Goal: Task Accomplishment & Management: Manage account settings

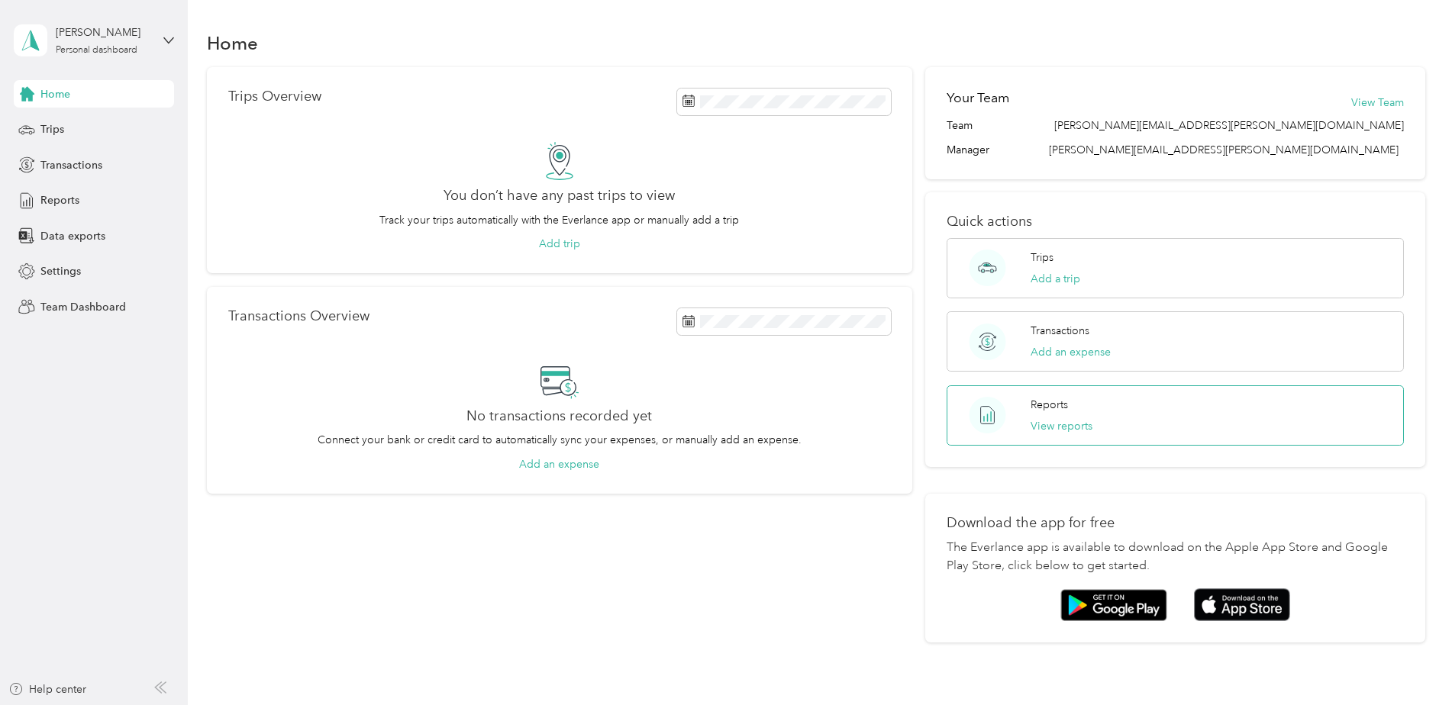
click at [1040, 414] on div "Reports View reports" at bounding box center [1061, 415] width 62 height 37
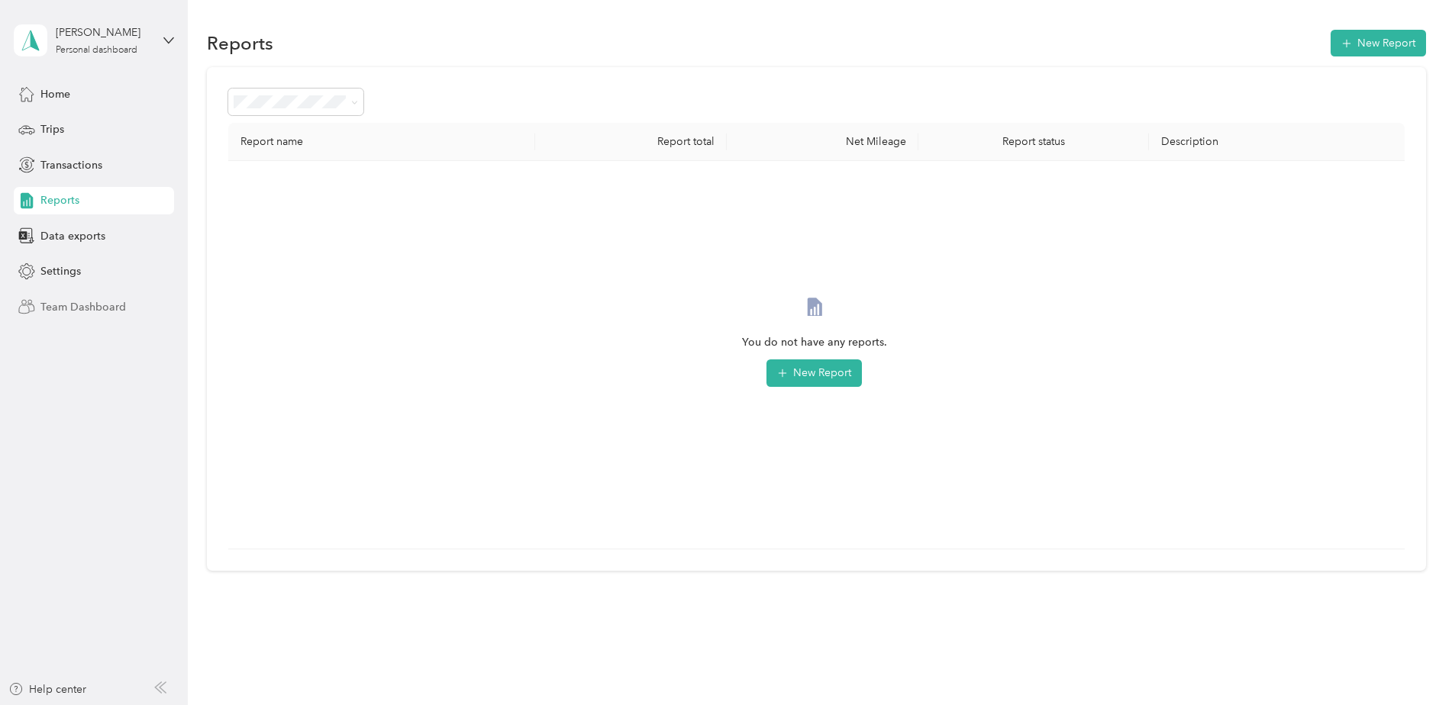
click at [73, 302] on span "Team Dashboard" at bounding box center [82, 307] width 85 height 16
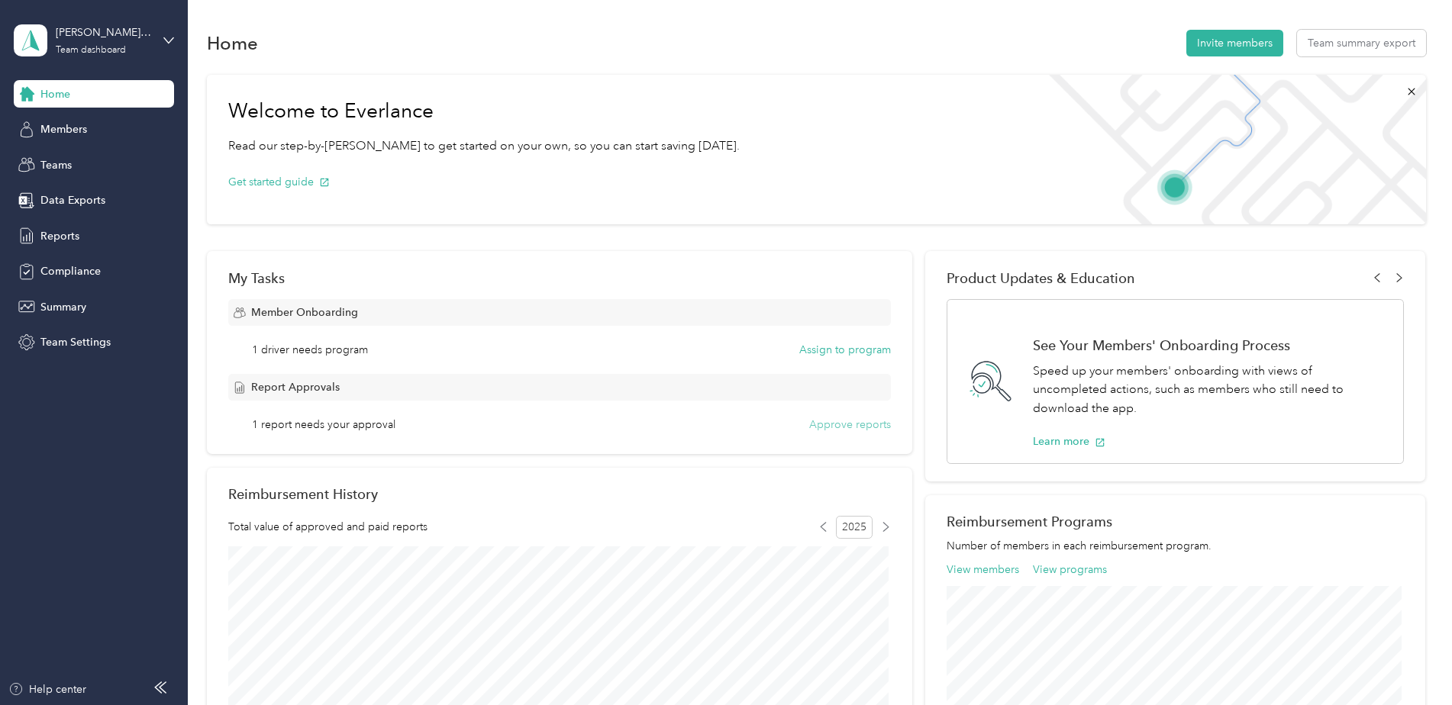
click at [859, 427] on button "Approve reports" at bounding box center [850, 425] width 82 height 16
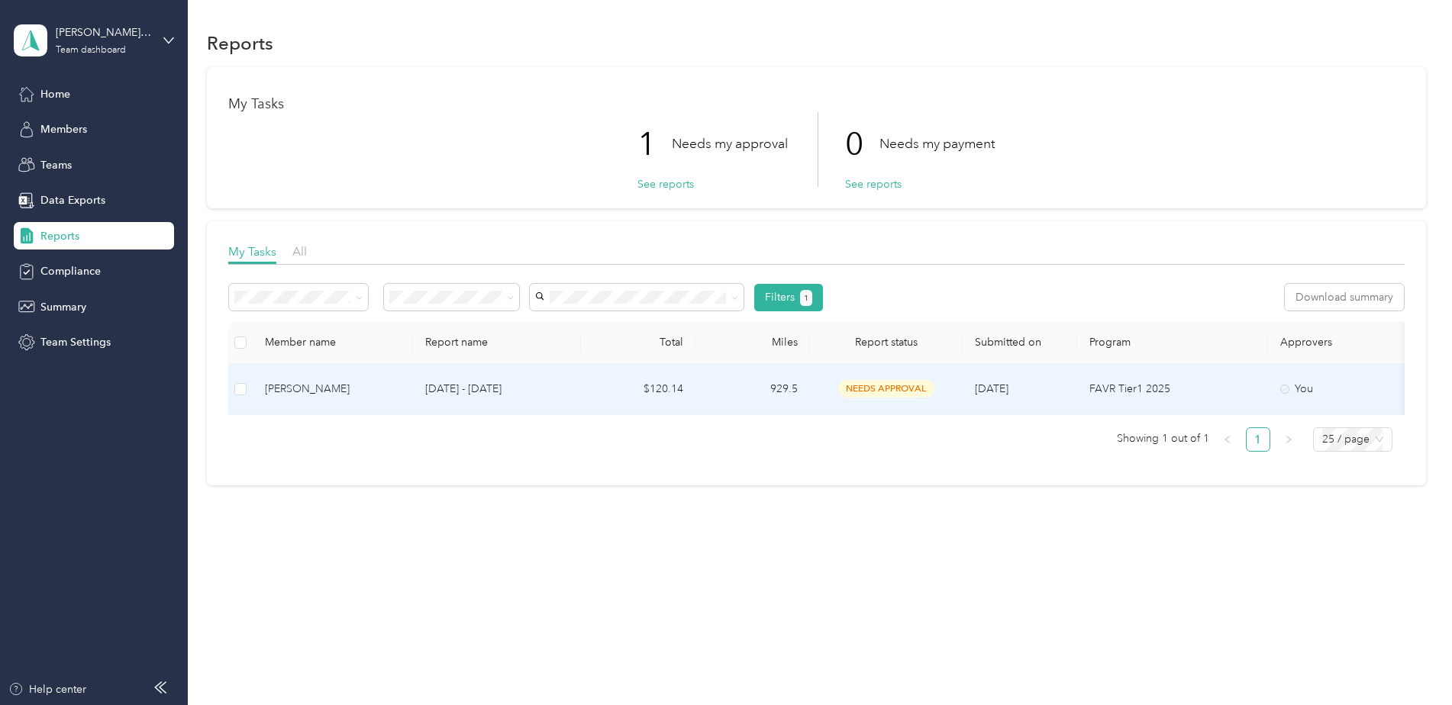
click at [785, 389] on td "929.5" at bounding box center [752, 389] width 114 height 51
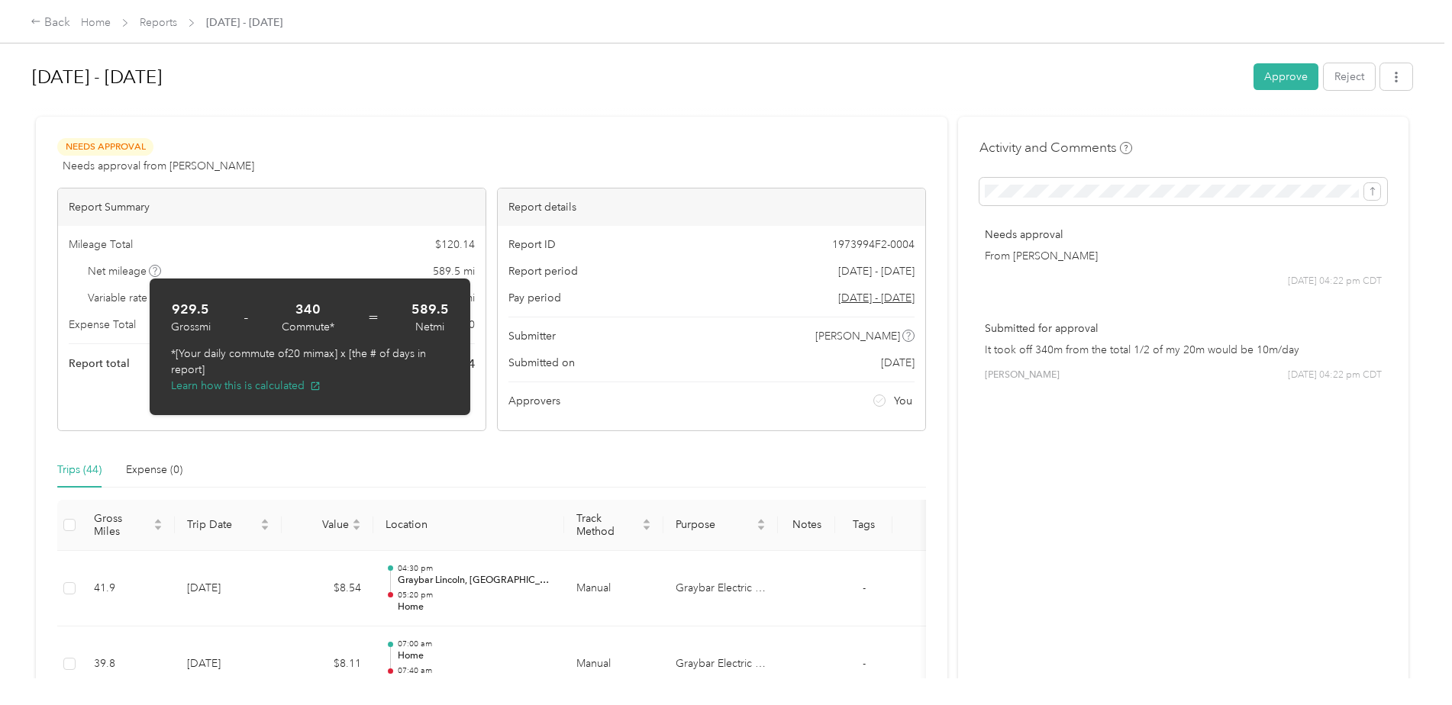
click at [587, 76] on h1 "[DATE] - [DATE]" at bounding box center [637, 77] width 1211 height 37
click at [371, 153] on div "Needs Approval Needs approval from [PERSON_NAME] View activity & comments" at bounding box center [491, 156] width 869 height 37
click at [490, 37] on div "Back Home Reports [DATE] - [DATE]" at bounding box center [726, 21] width 1452 height 43
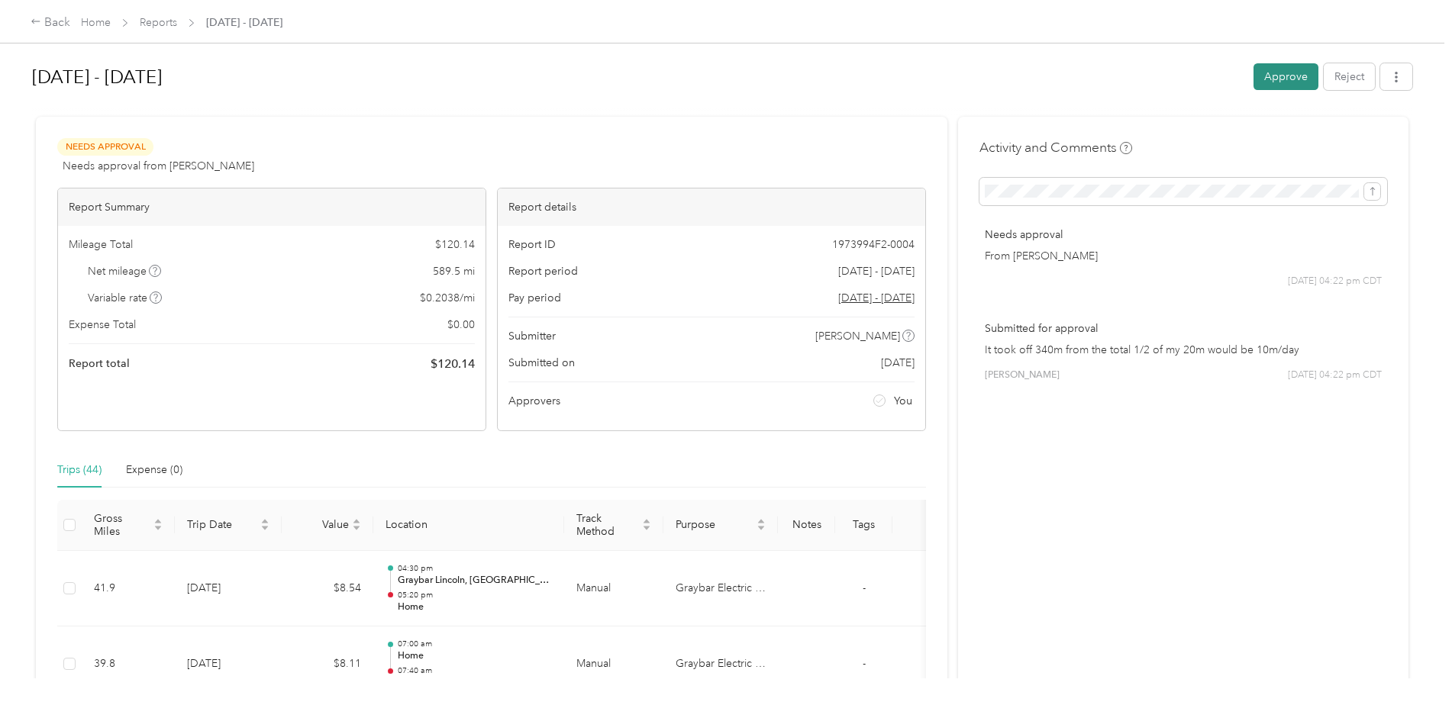
click at [1281, 73] on button "Approve" at bounding box center [1285, 76] width 65 height 27
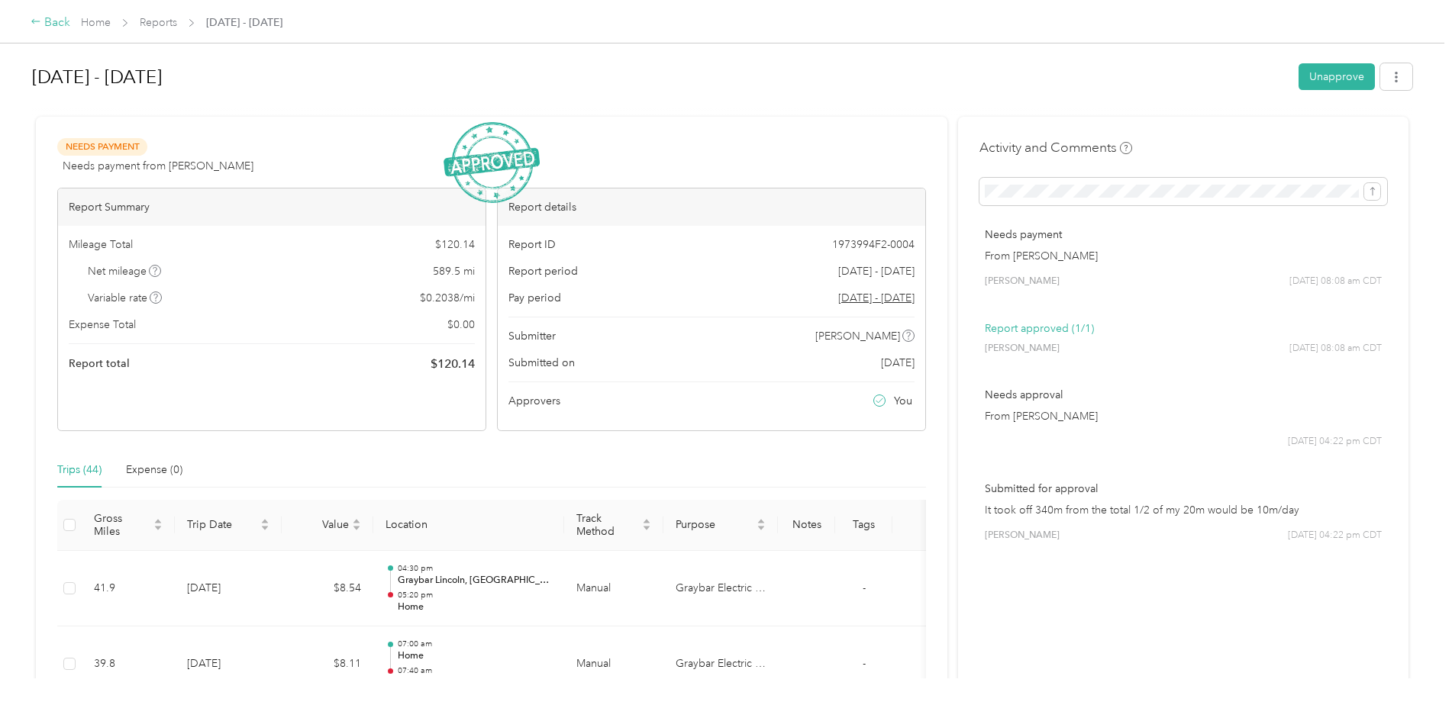
click at [57, 23] on div "Back" at bounding box center [51, 23] width 40 height 18
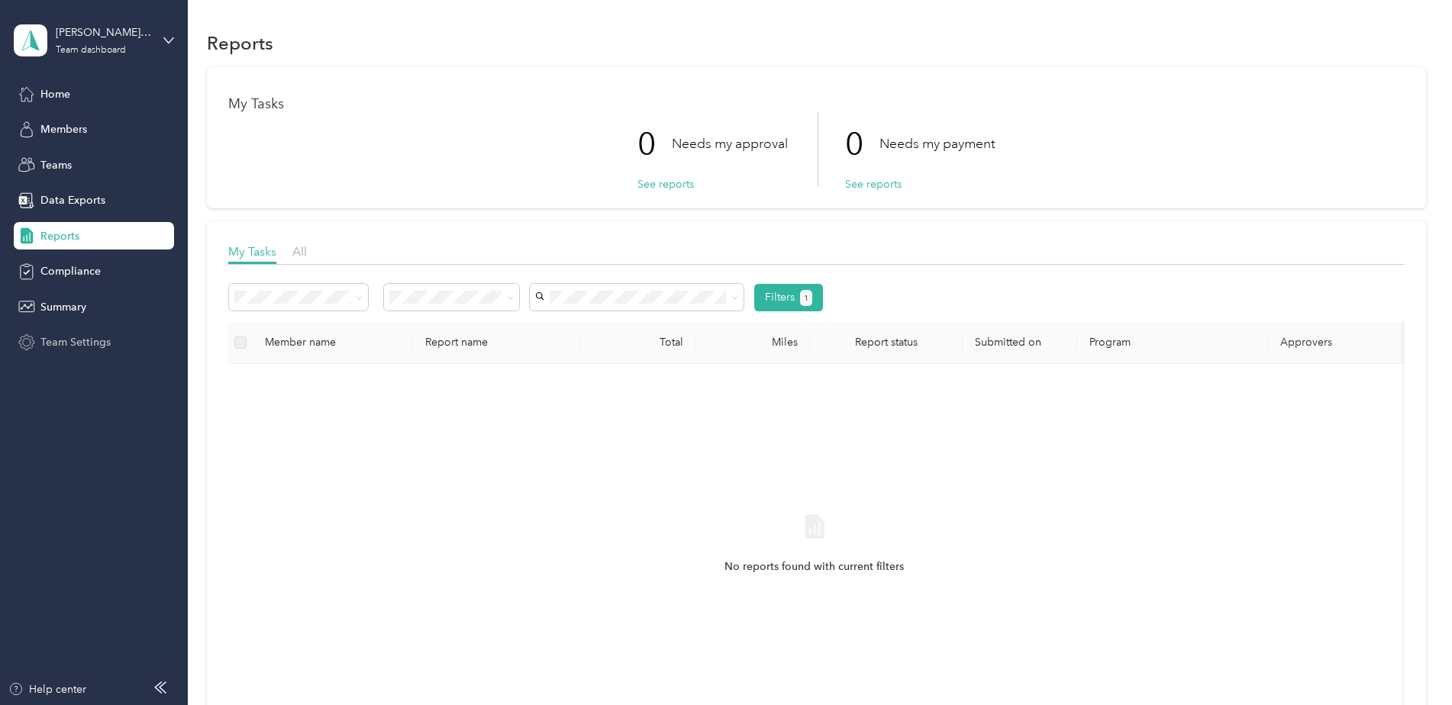
click at [70, 344] on span "Team Settings" at bounding box center [75, 342] width 70 height 16
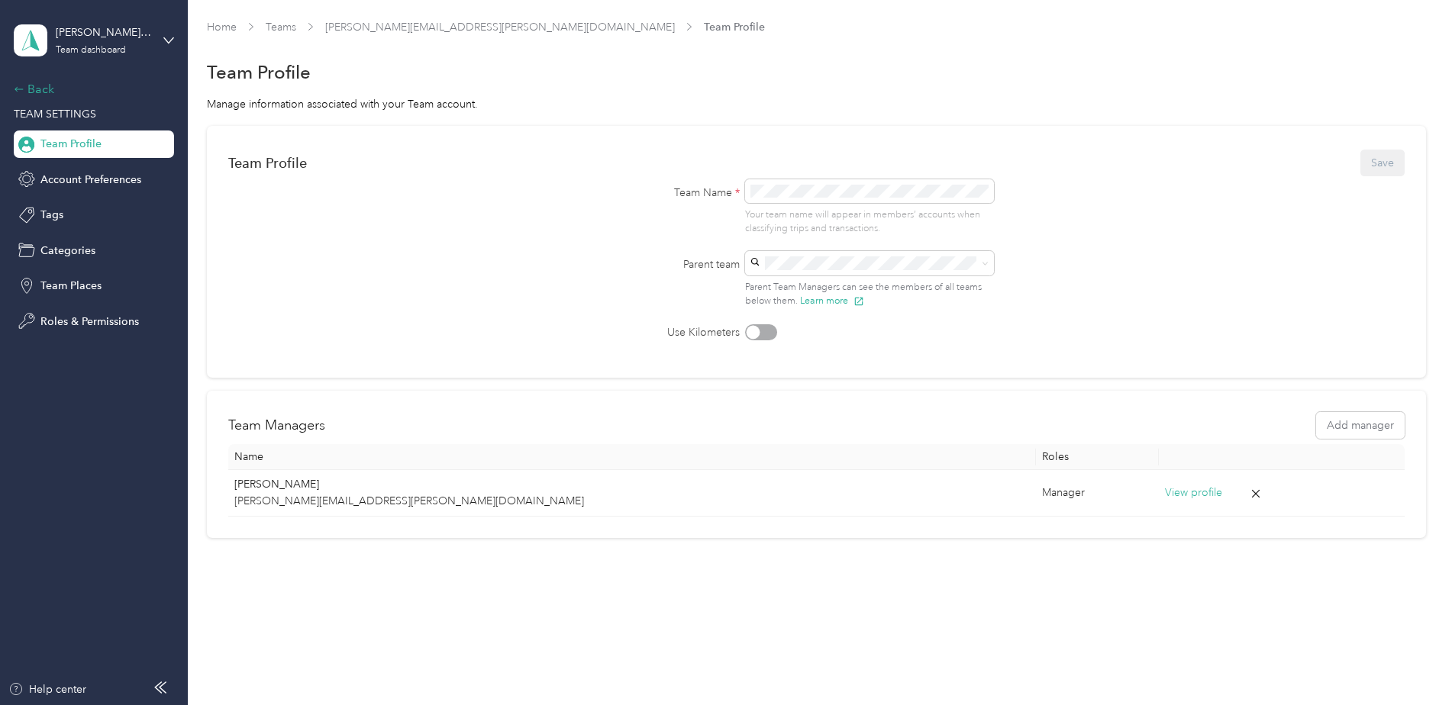
click at [34, 82] on div "Back" at bounding box center [90, 89] width 153 height 18
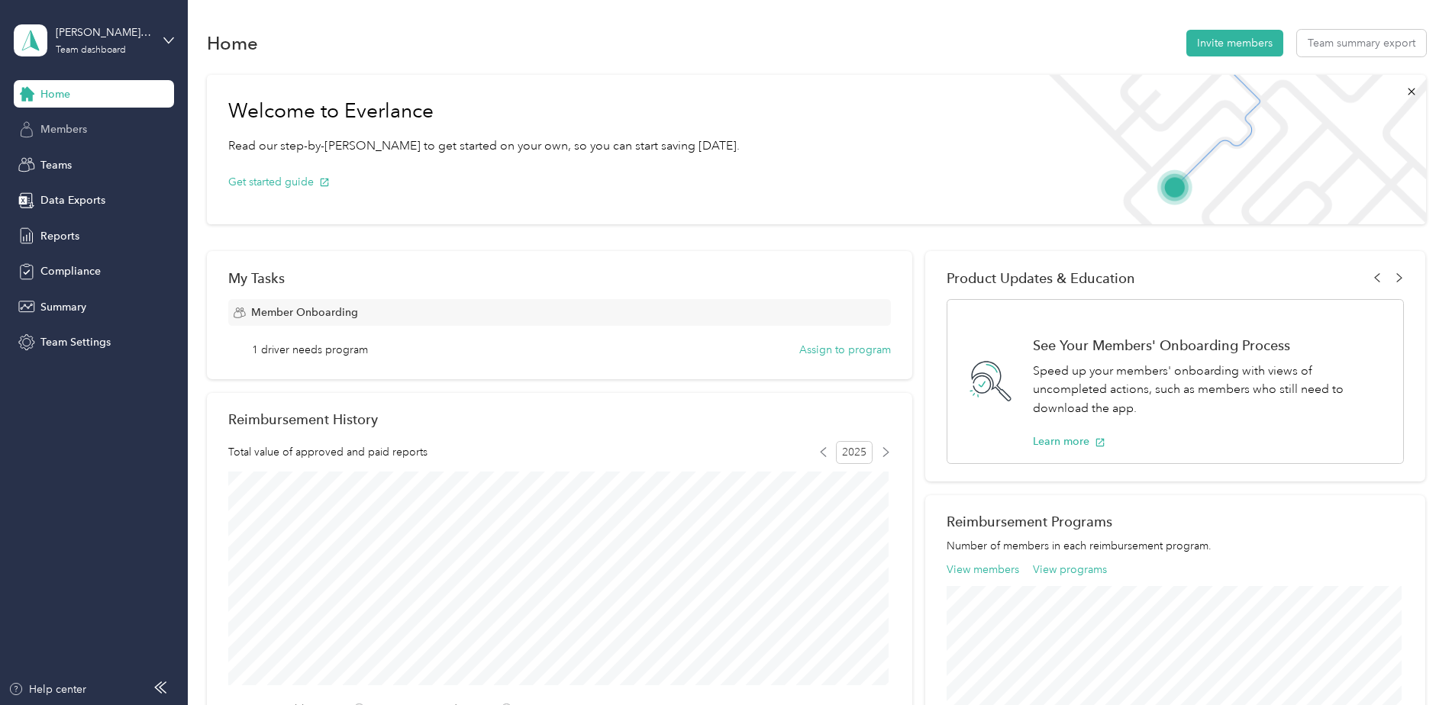
click at [68, 131] on span "Members" at bounding box center [63, 129] width 47 height 16
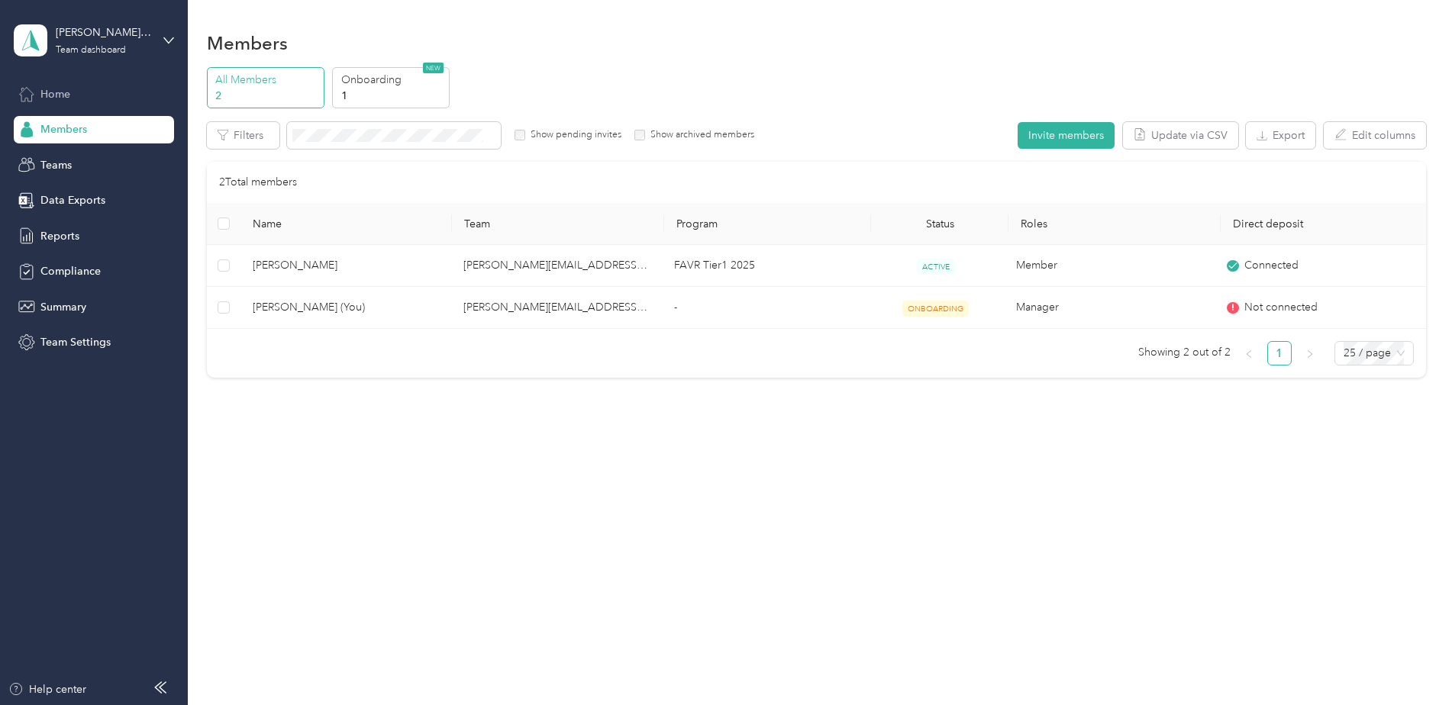
click at [49, 89] on span "Home" at bounding box center [55, 94] width 30 height 16
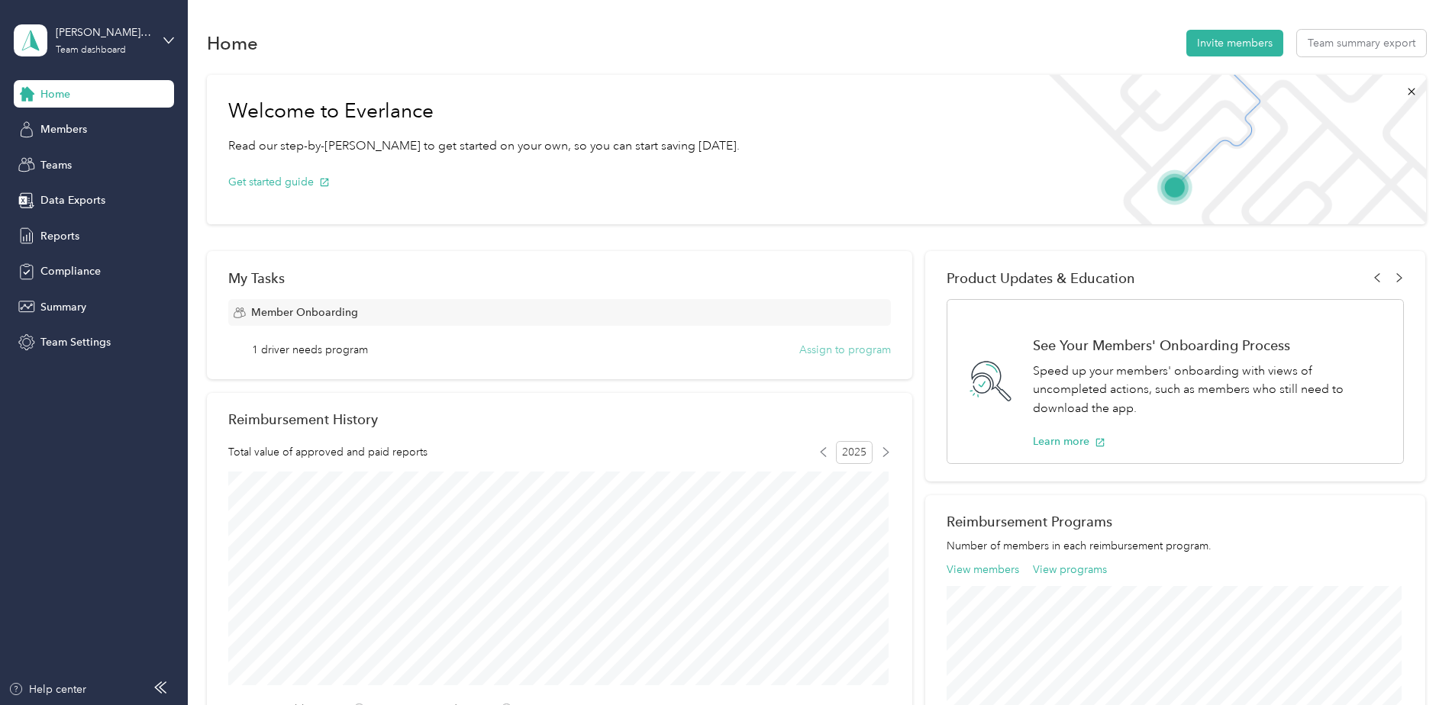
click at [860, 349] on button "Assign to program" at bounding box center [845, 350] width 92 height 16
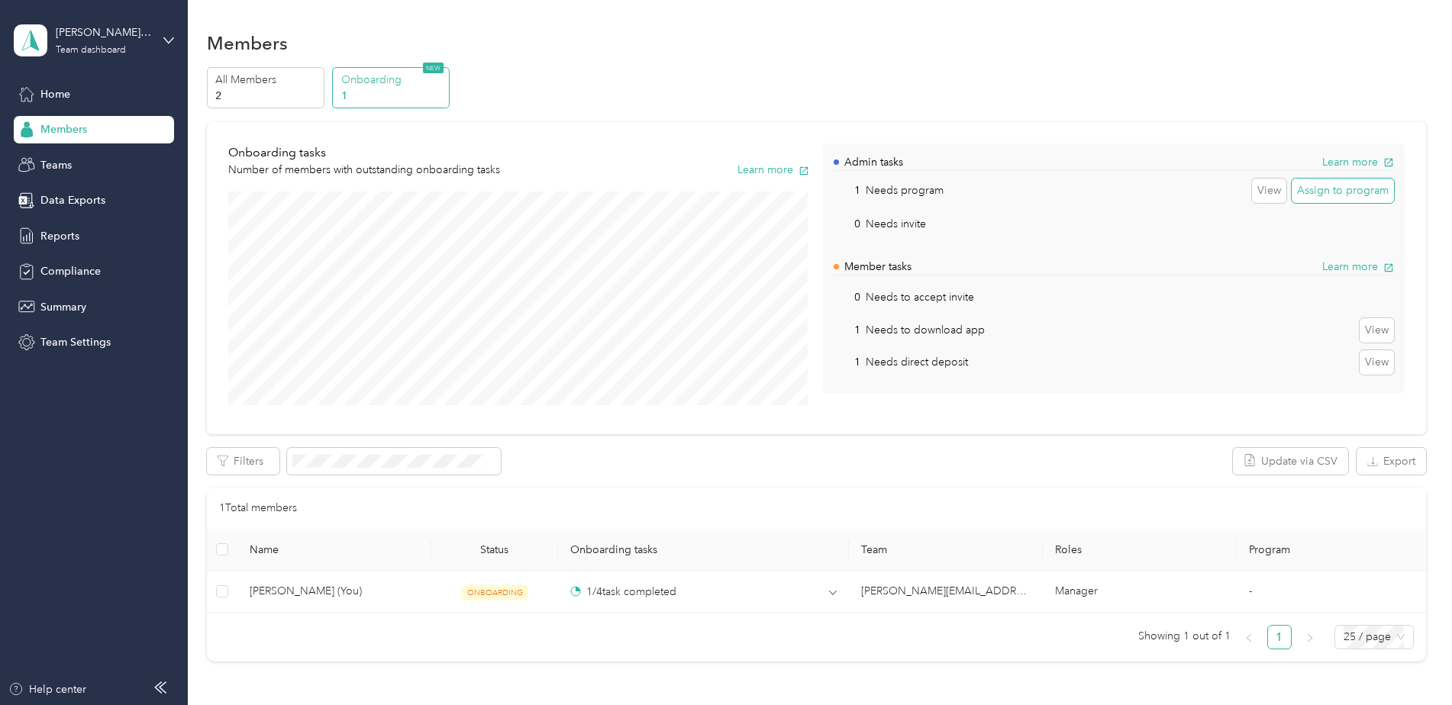
click at [1325, 188] on button "Assign to program" at bounding box center [1343, 191] width 102 height 24
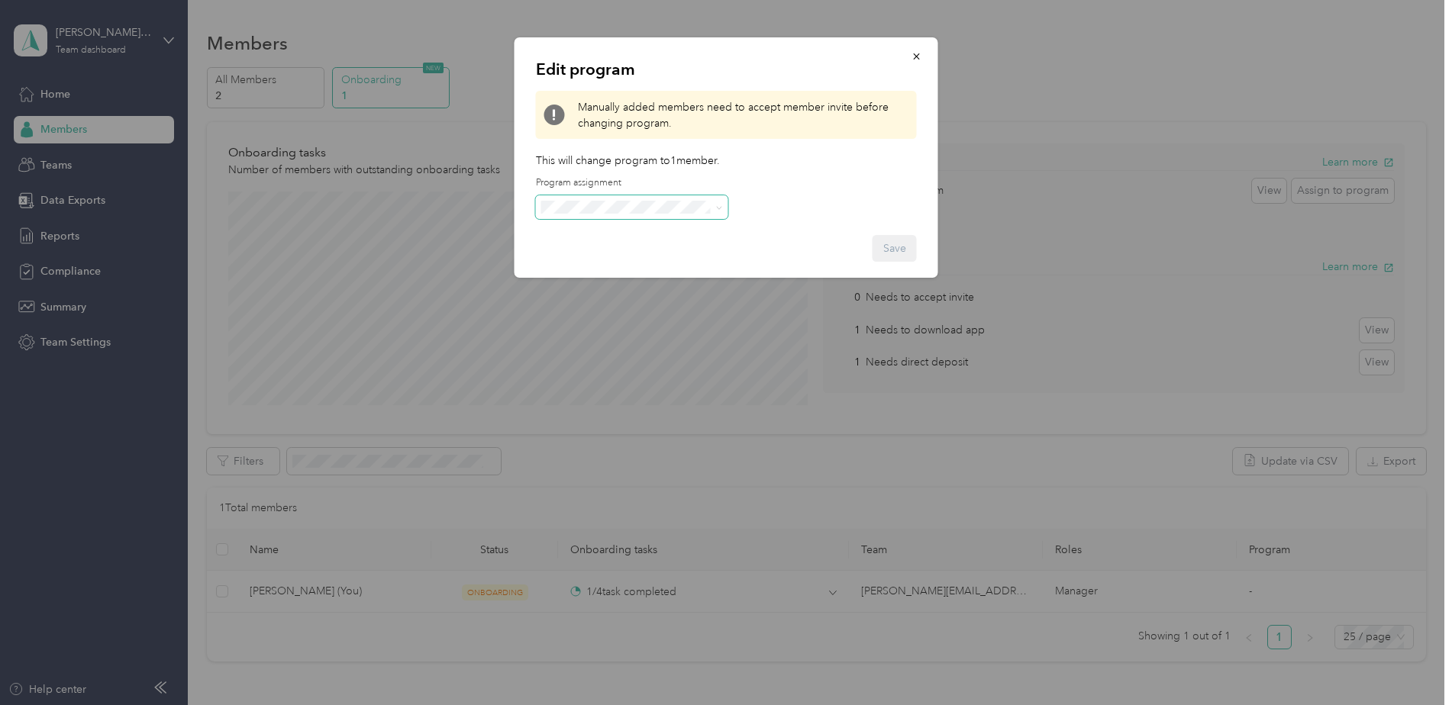
click at [695, 218] on span at bounding box center [632, 207] width 192 height 24
click at [716, 205] on icon at bounding box center [719, 208] width 7 height 7
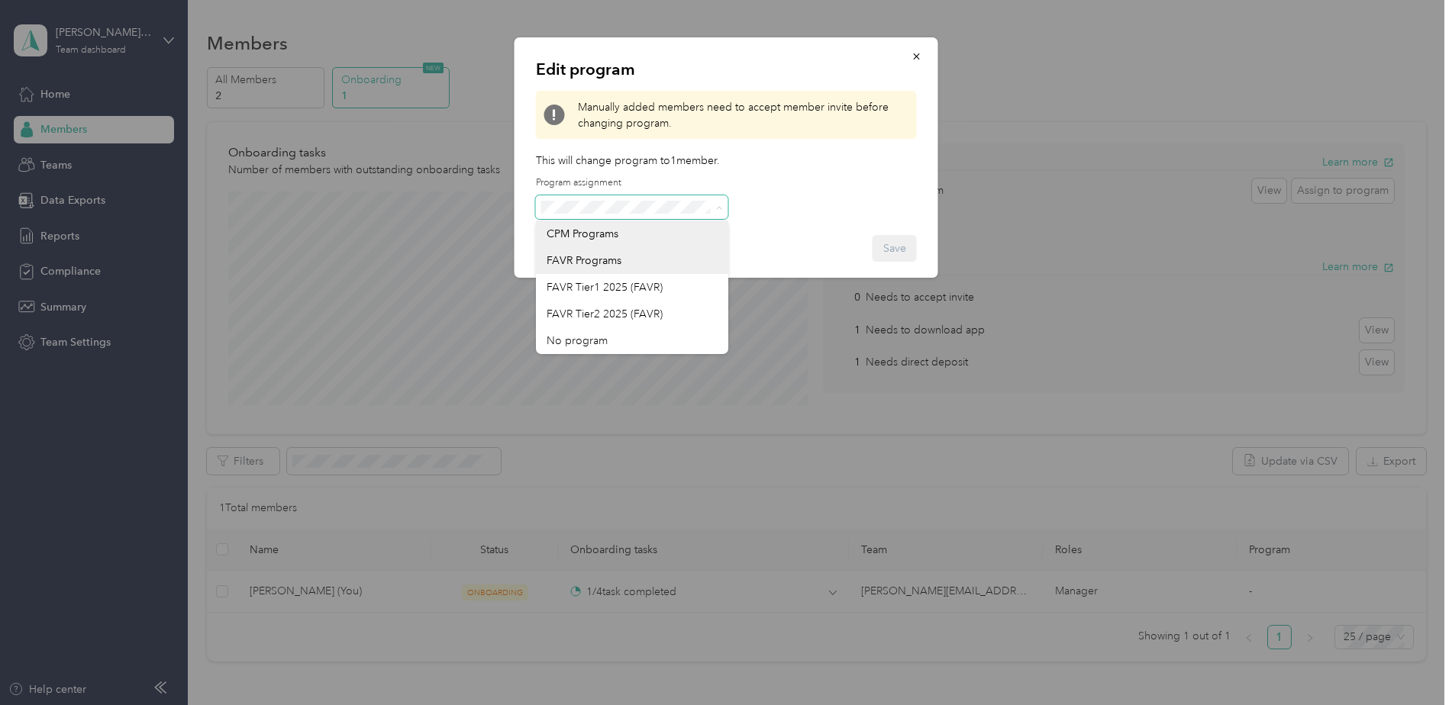
click at [716, 206] on icon at bounding box center [719, 208] width 7 height 7
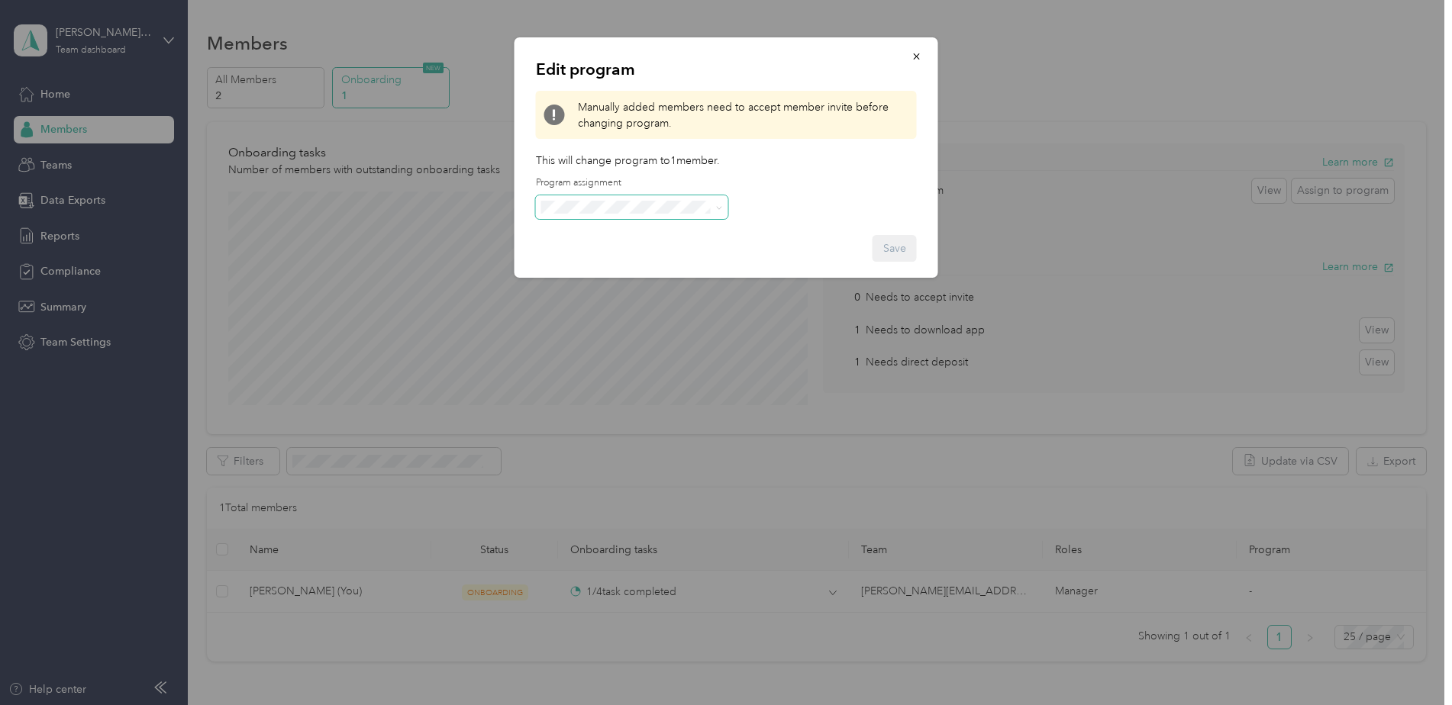
click at [846, 207] on div "Edit program Manually added members need to accept member invite before changin…" at bounding box center [726, 157] width 424 height 240
click at [915, 59] on icon "button" at bounding box center [916, 56] width 11 height 11
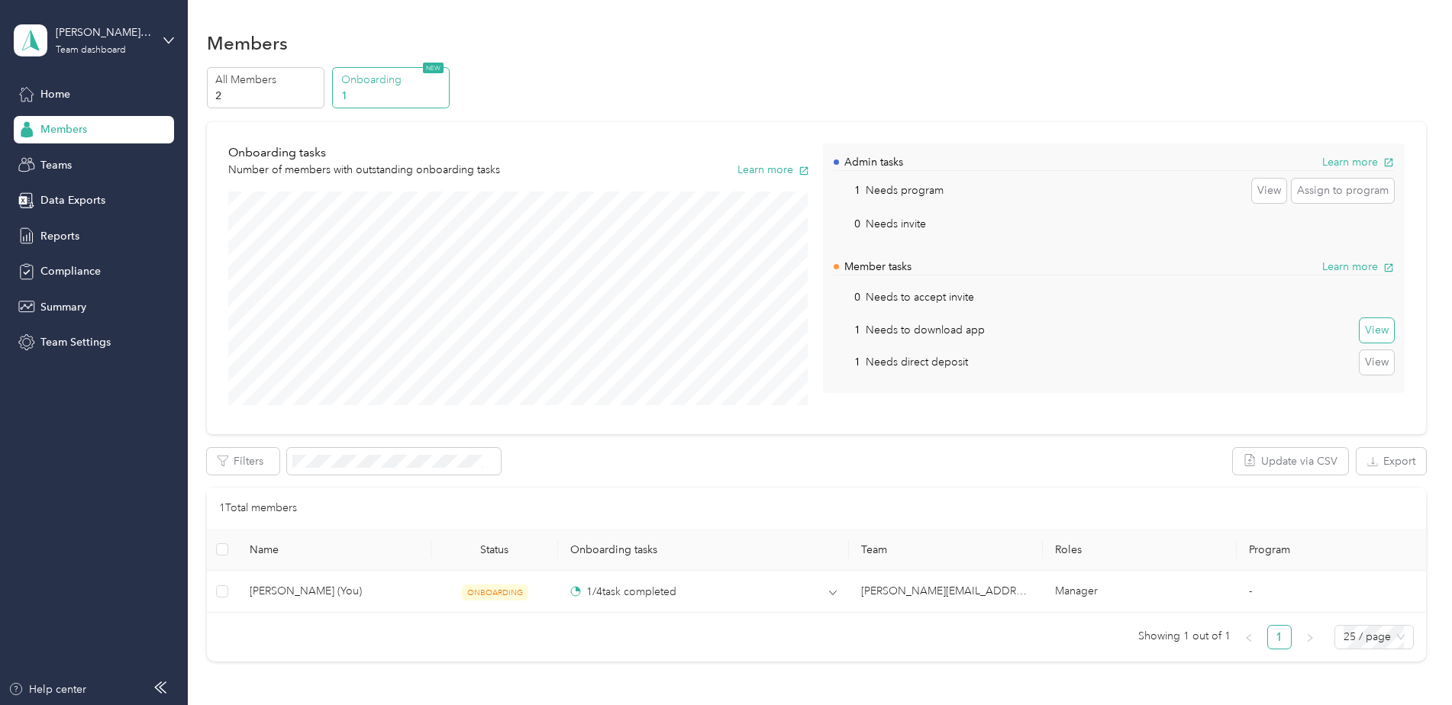
click at [1374, 333] on button "View" at bounding box center [1376, 330] width 34 height 24
click at [50, 93] on span "Home" at bounding box center [55, 94] width 30 height 16
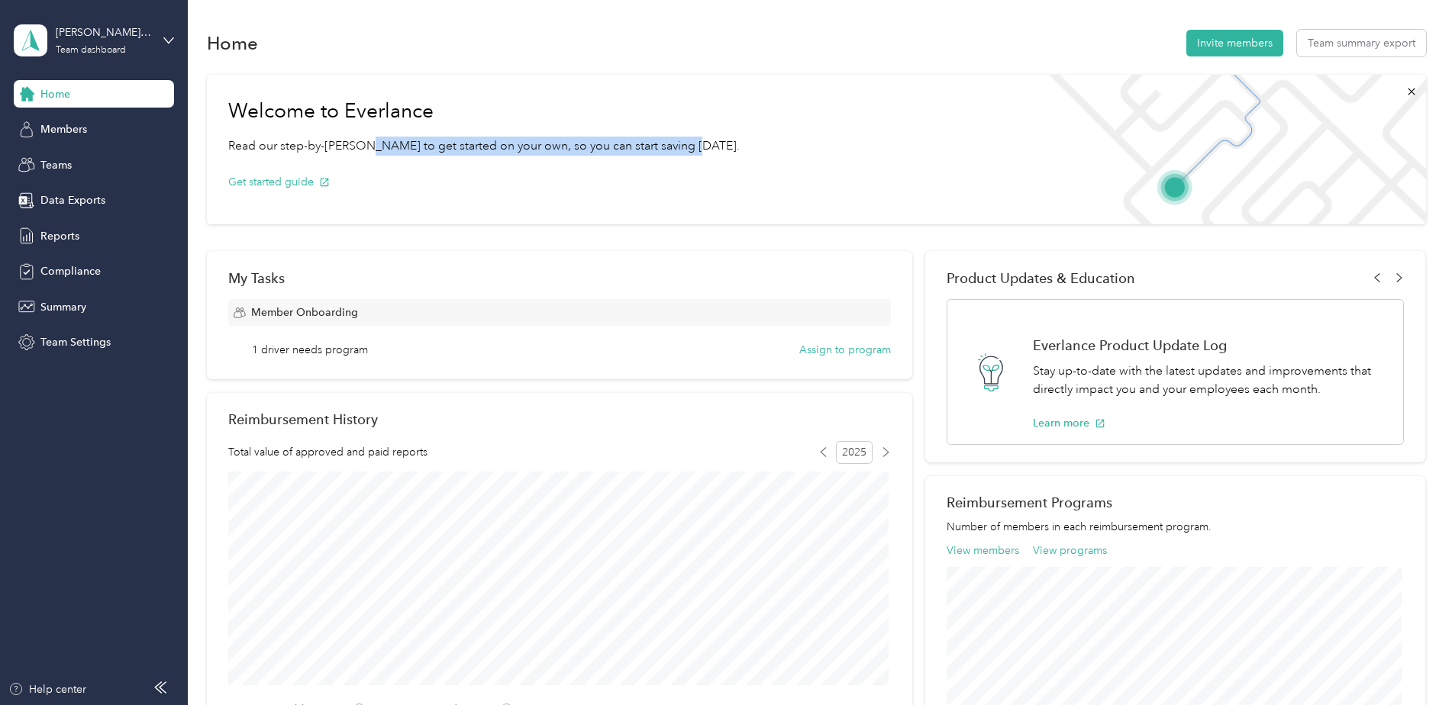
drag, startPoint x: 507, startPoint y: 147, endPoint x: 685, endPoint y: 148, distance: 178.6
click at [685, 148] on p "Read our step-by-[PERSON_NAME] to get started on your own, so you can start sav…" at bounding box center [483, 146] width 511 height 19
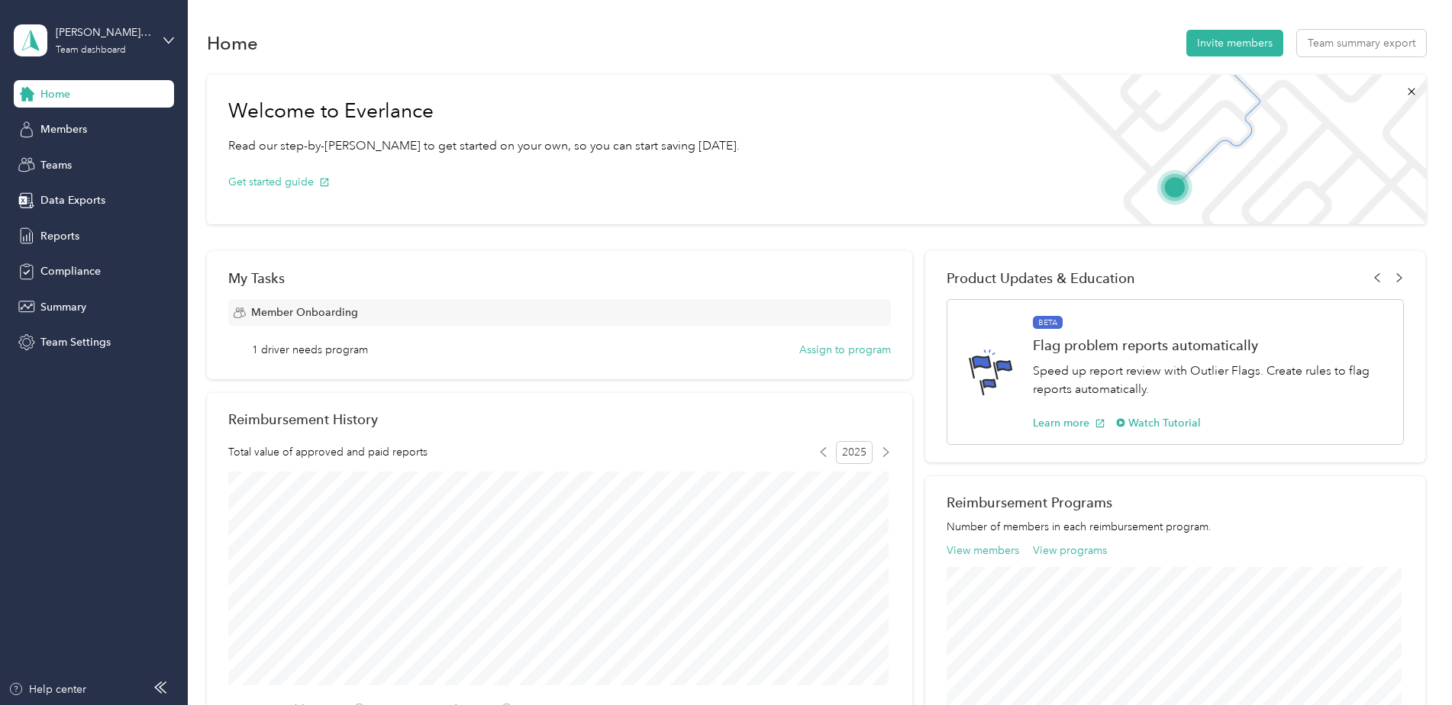
click at [53, 93] on span "Home" at bounding box center [55, 94] width 30 height 16
click at [169, 32] on div "[PERSON_NAME][EMAIL_ADDRESS][PERSON_NAME][DOMAIN_NAME] Team dashboard" at bounding box center [94, 40] width 160 height 53
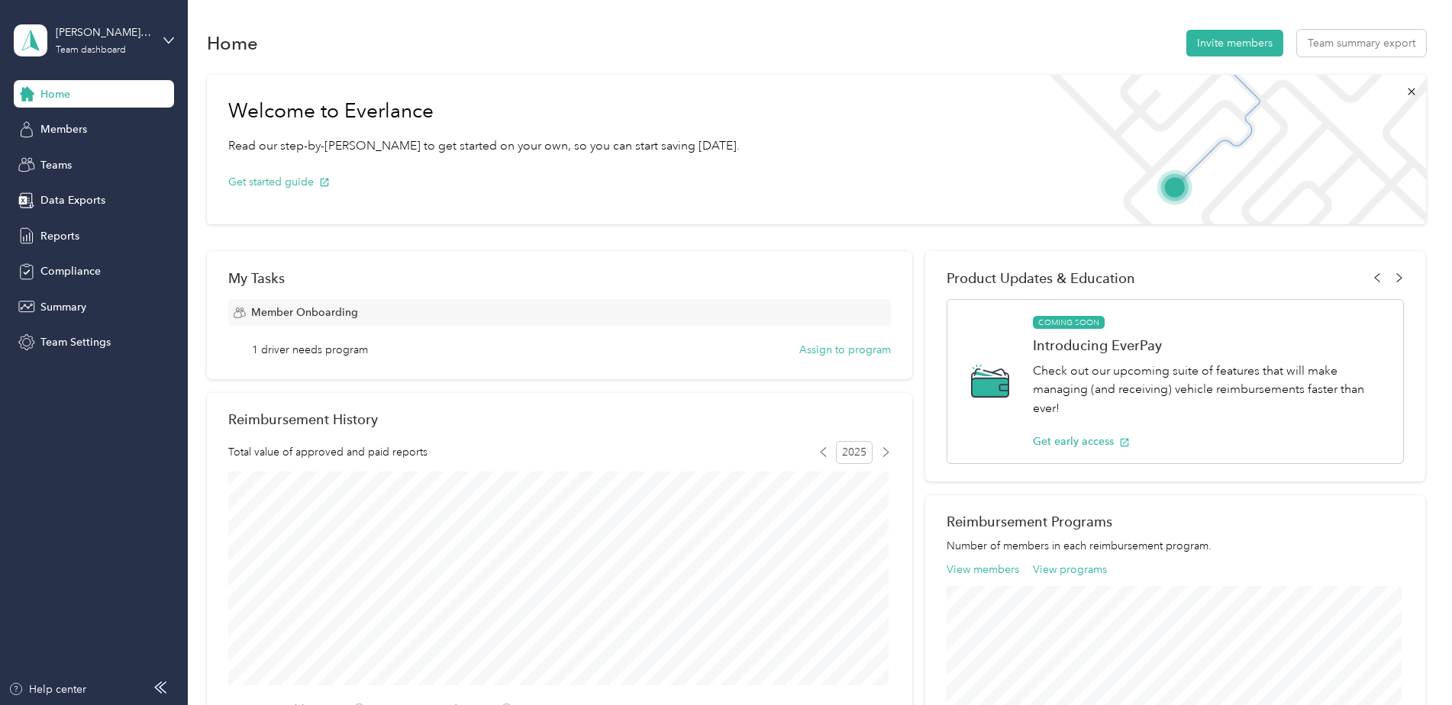
click at [107, 160] on div "Personal dashboard" at bounding box center [75, 160] width 96 height 16
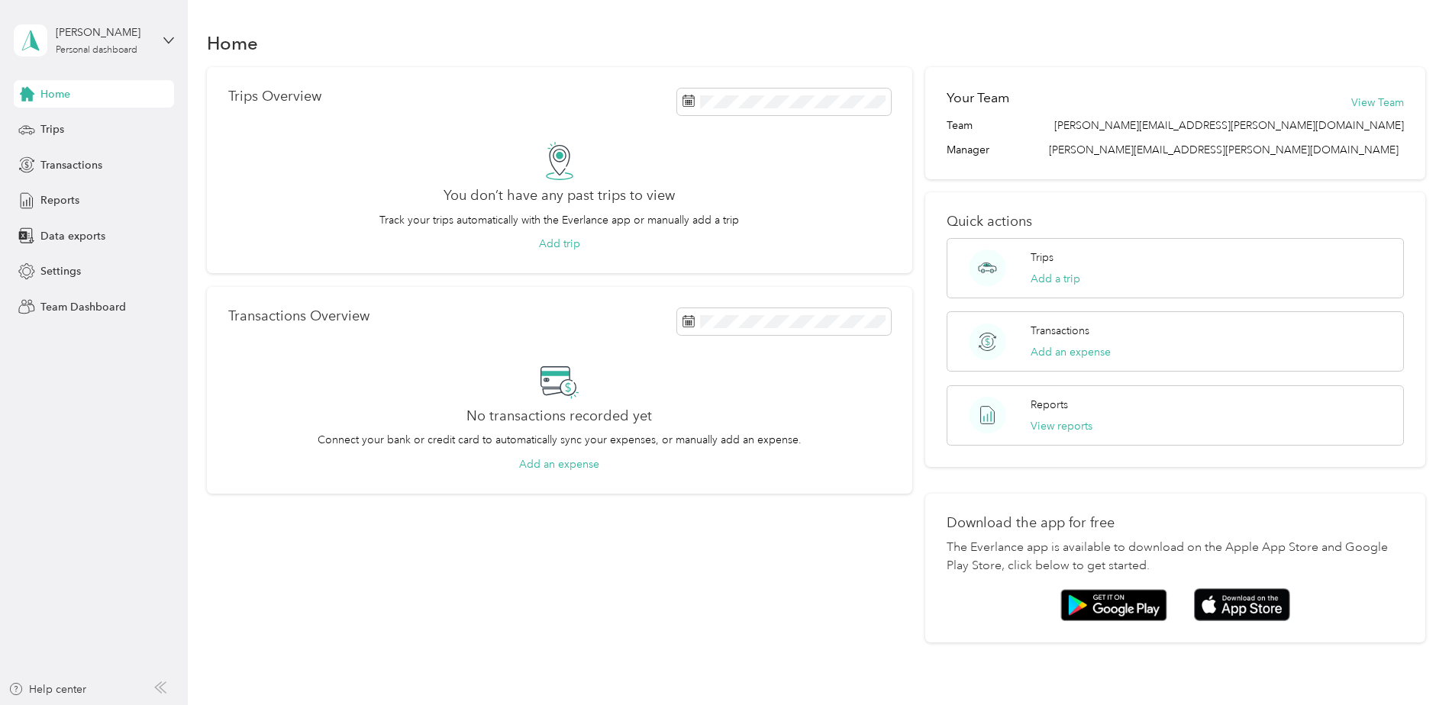
click at [772, 547] on div "Trips Overview You don’t have any past trips to view Track your trips automatic…" at bounding box center [559, 355] width 705 height 576
click at [50, 276] on span "Settings" at bounding box center [60, 271] width 40 height 16
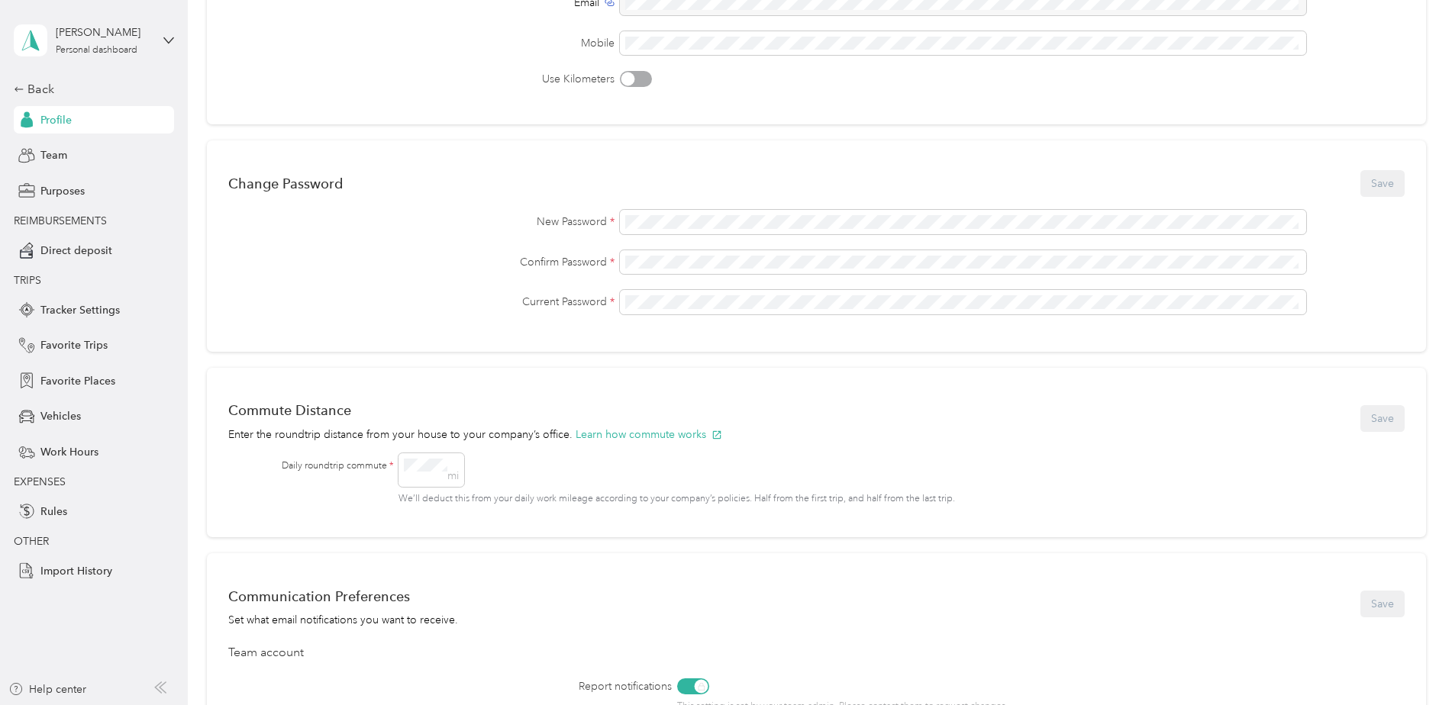
scroll to position [305, 0]
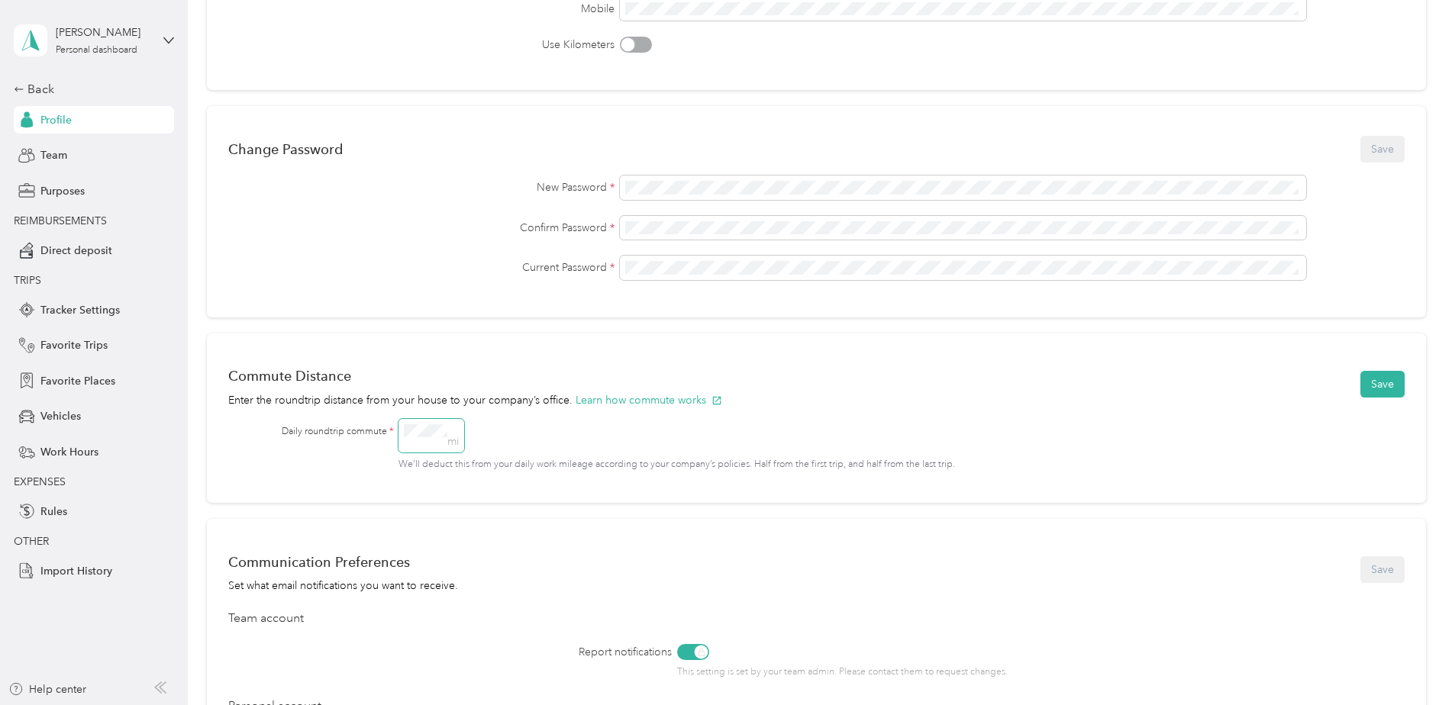
click at [445, 421] on span "mi" at bounding box center [431, 436] width 66 height 34
click at [1367, 388] on button "Save" at bounding box center [1382, 384] width 44 height 27
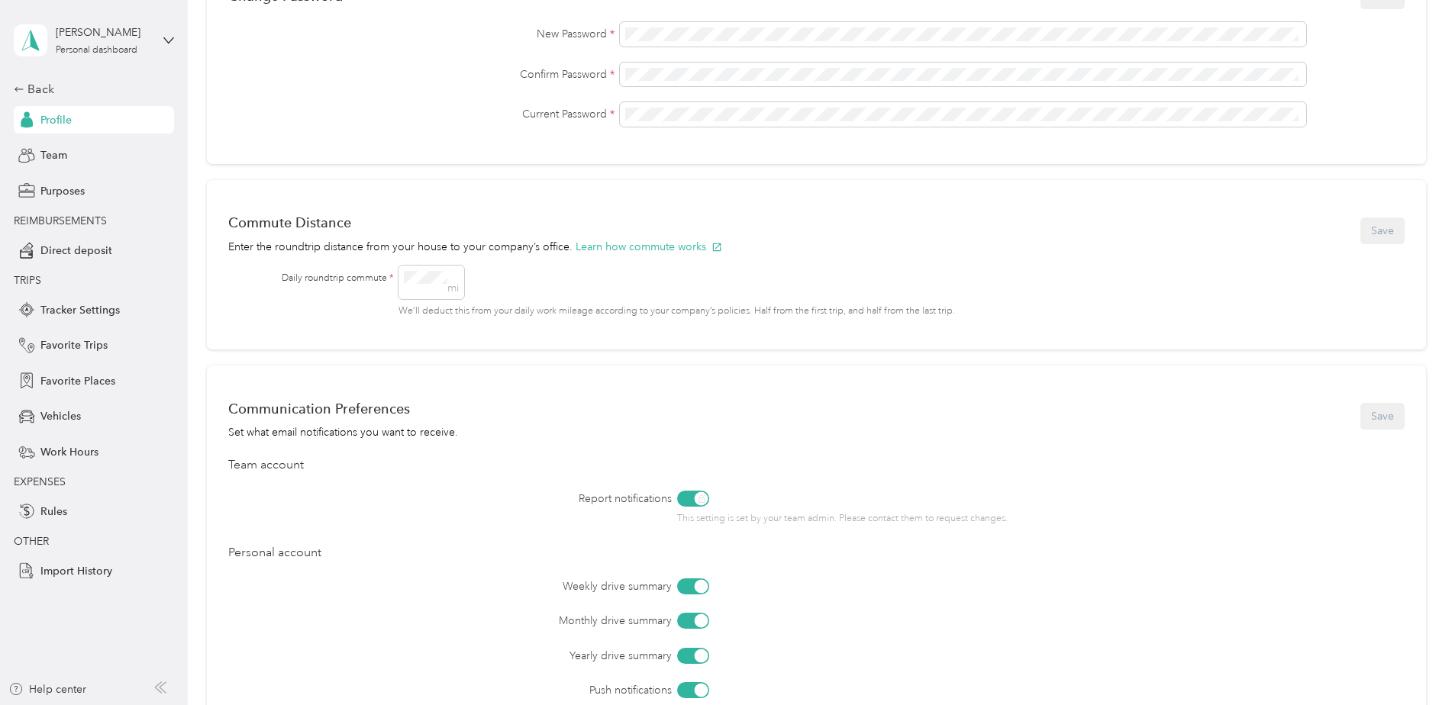
scroll to position [534, 0]
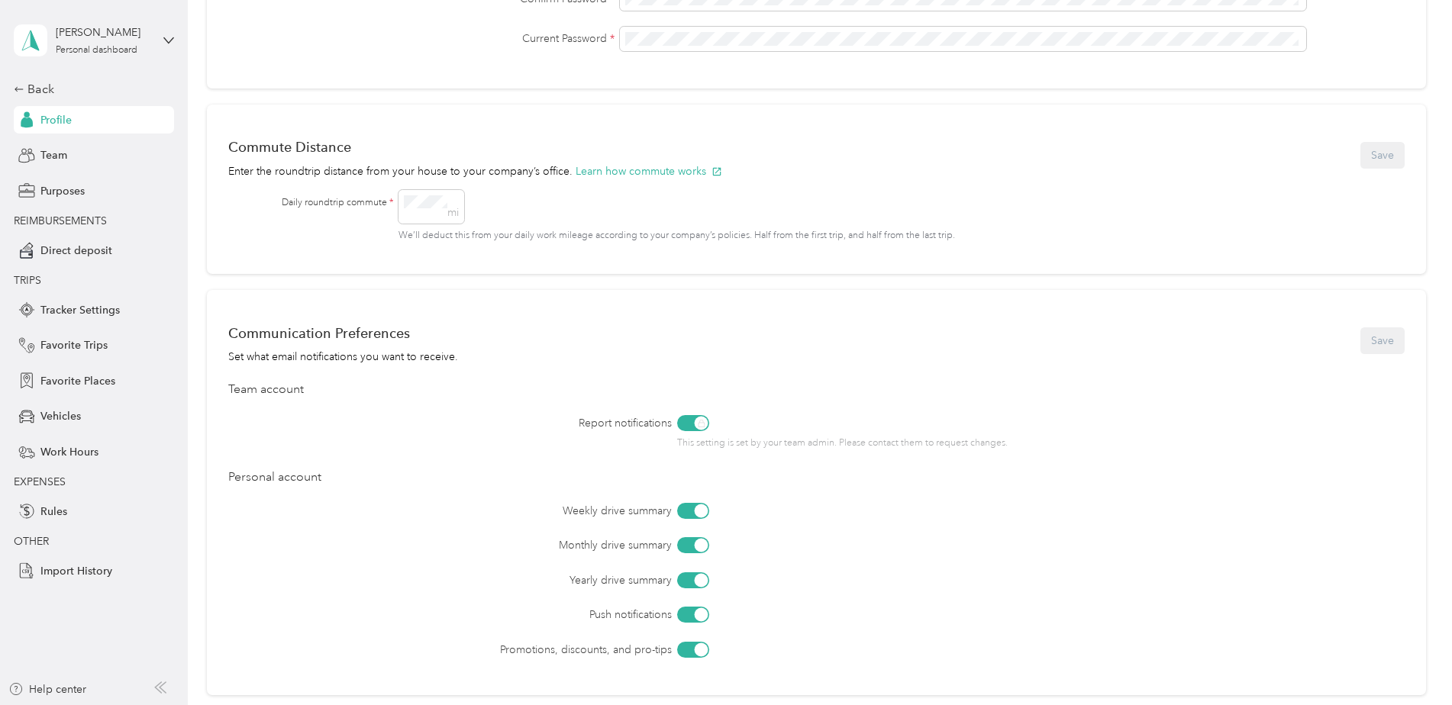
click at [682, 512] on div at bounding box center [693, 511] width 32 height 16
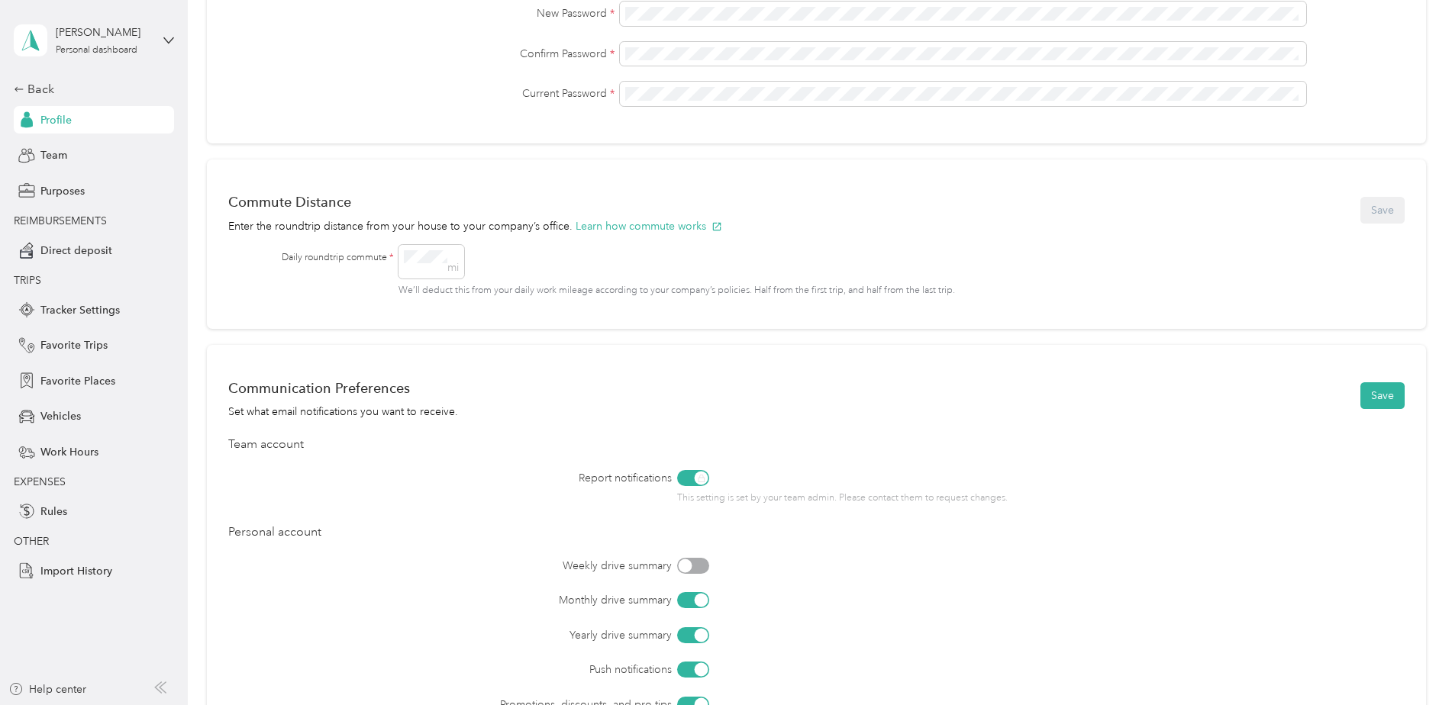
scroll to position [316, 0]
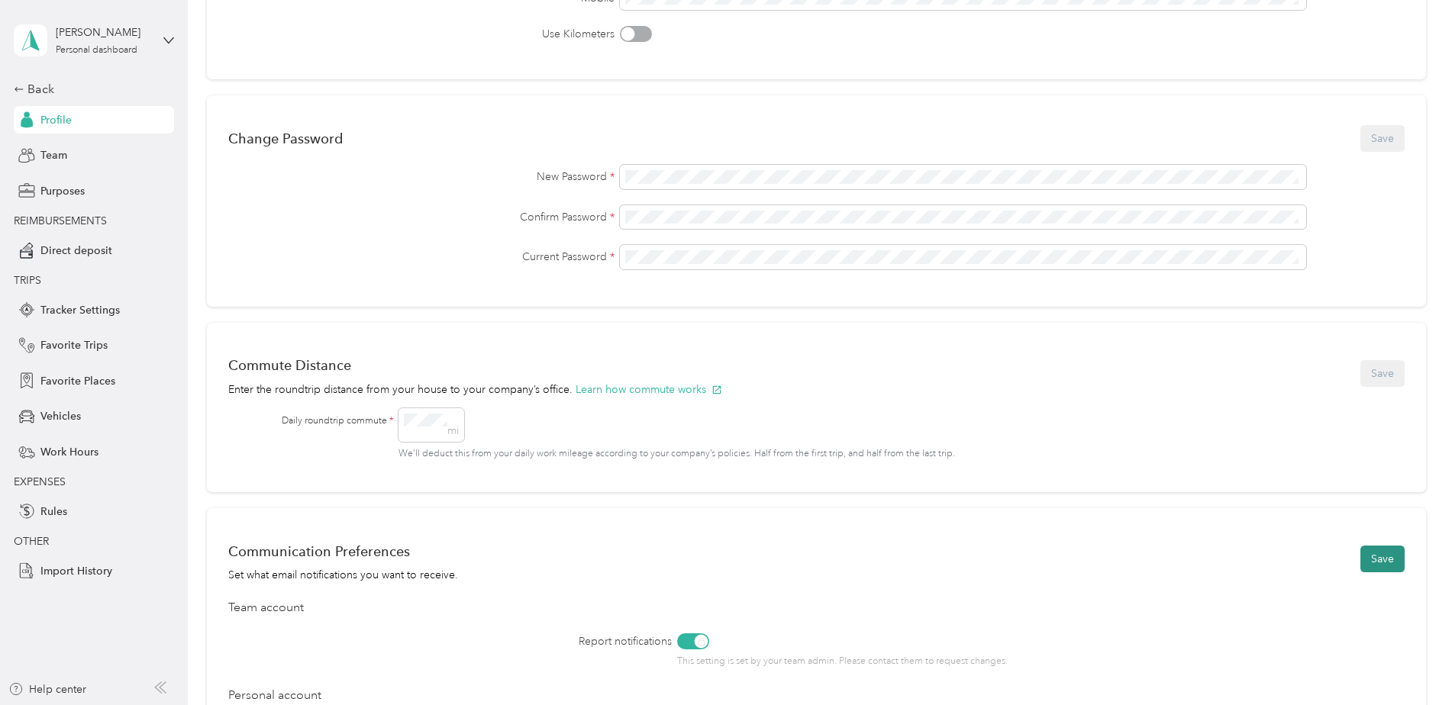
click at [1386, 566] on button "Save" at bounding box center [1382, 559] width 44 height 27
click at [89, 248] on span "Direct deposit" at bounding box center [76, 251] width 72 height 16
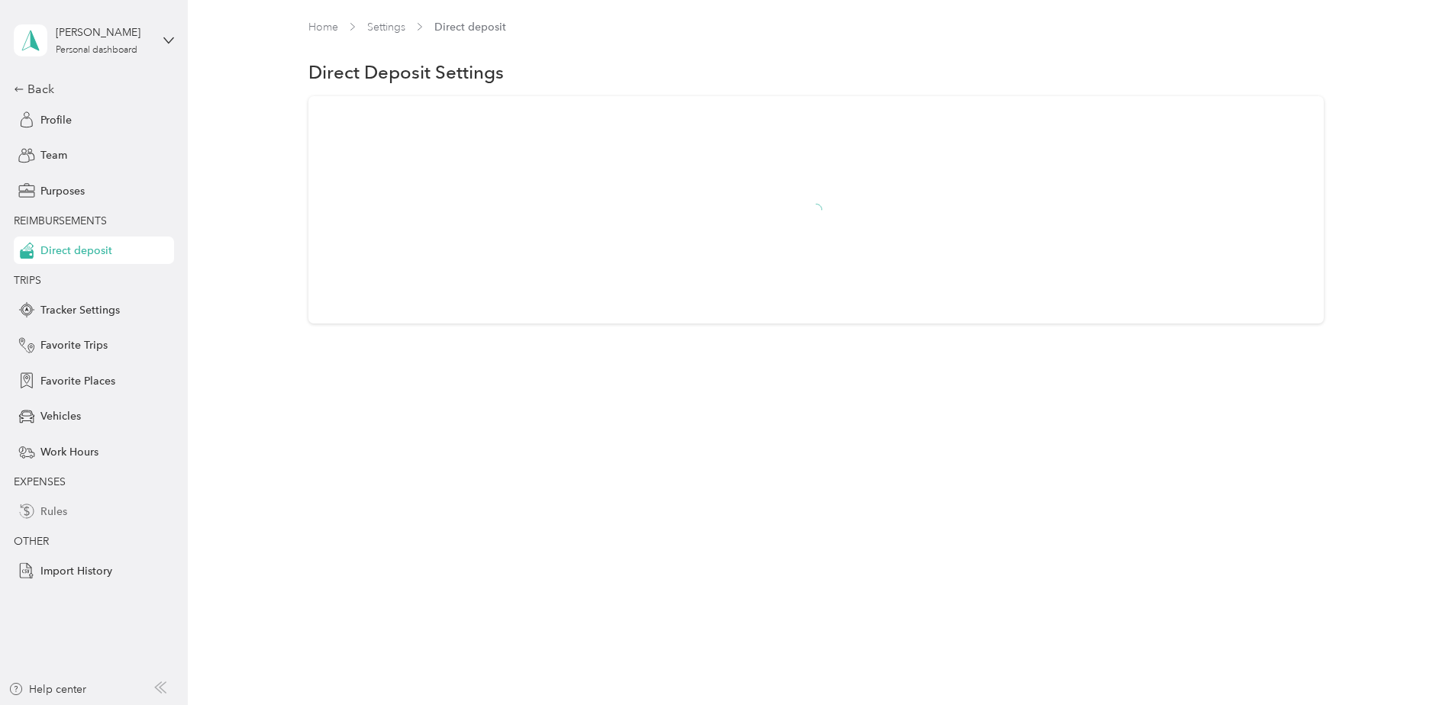
click at [53, 511] on span "Rules" at bounding box center [53, 512] width 27 height 16
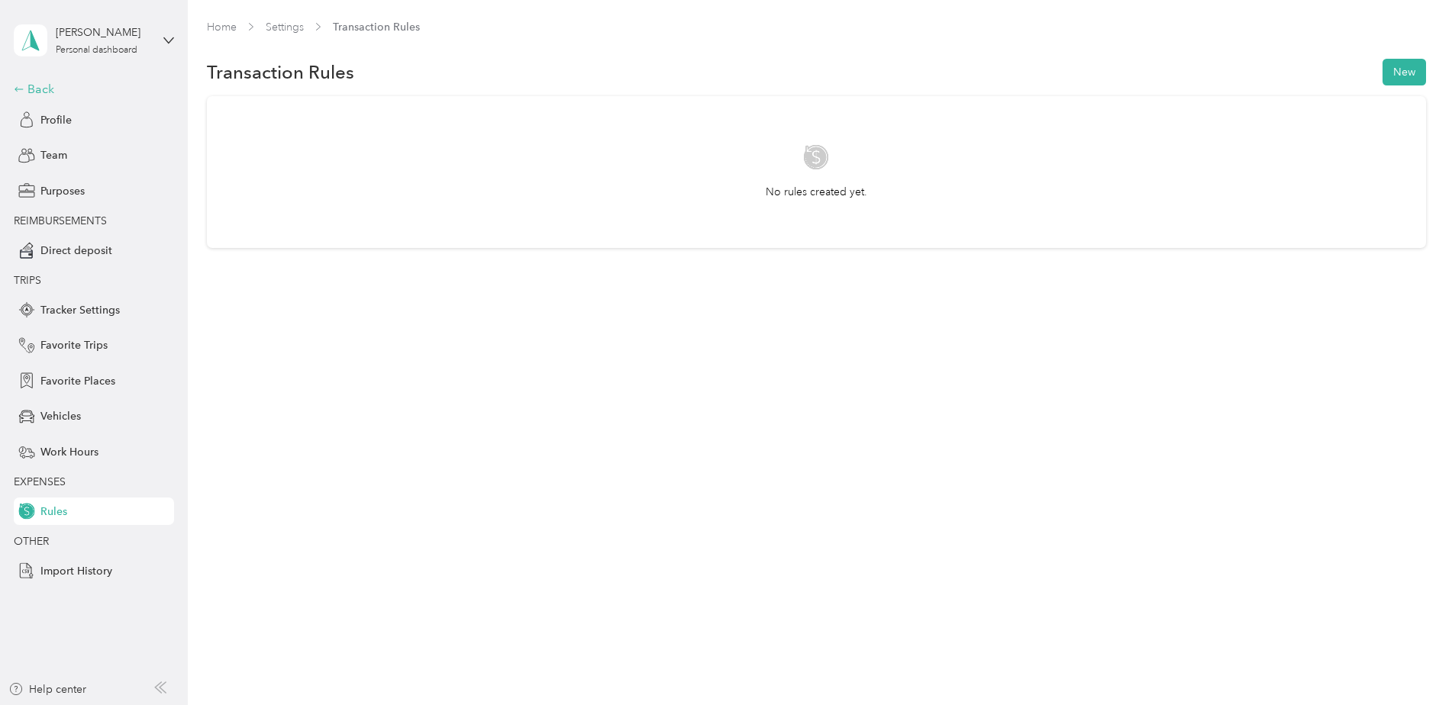
click at [48, 85] on div "Back" at bounding box center [90, 89] width 153 height 18
